Goal: Navigation & Orientation: Find specific page/section

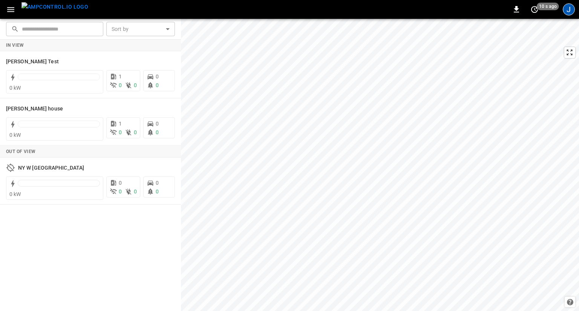
click at [567, 7] on div "J" at bounding box center [568, 9] width 12 height 12
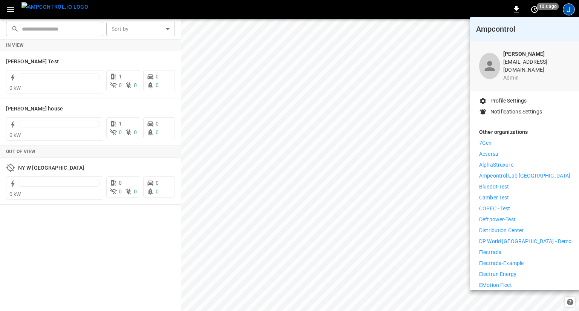
click at [385, 118] on div at bounding box center [289, 155] width 579 height 311
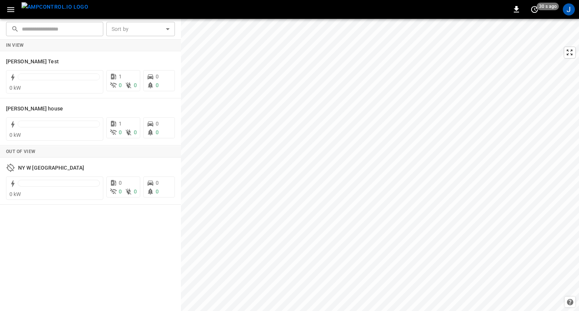
click at [570, 6] on div "J" at bounding box center [568, 9] width 12 height 12
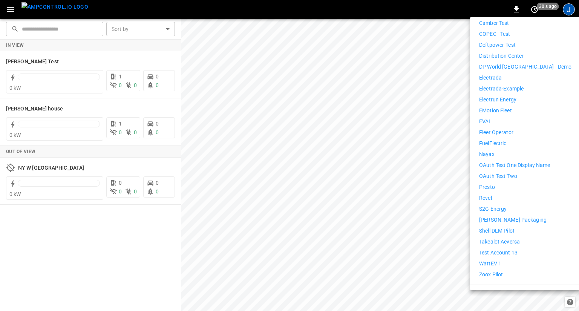
scroll to position [184, 0]
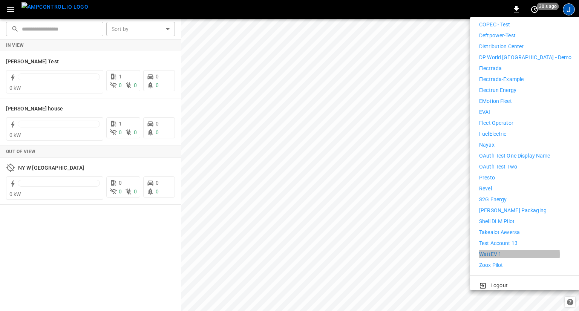
click at [502, 250] on li "WattEV 1" at bounding box center [525, 254] width 92 height 8
